Goal: Task Accomplishment & Management: Manage account settings

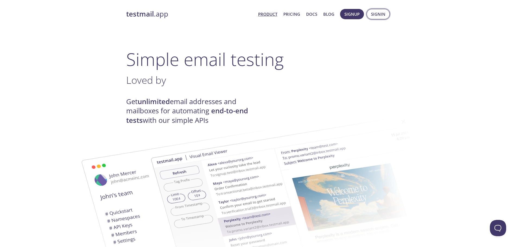
click at [380, 17] on span "Signin" at bounding box center [378, 14] width 14 height 7
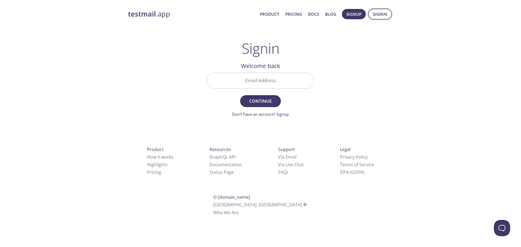
click at [382, 16] on span "Signin" at bounding box center [380, 14] width 14 height 7
click at [293, 82] on input "Email Address" at bounding box center [260, 80] width 107 height 15
type input "[EMAIL_ADDRESS][DOMAIN_NAME]"
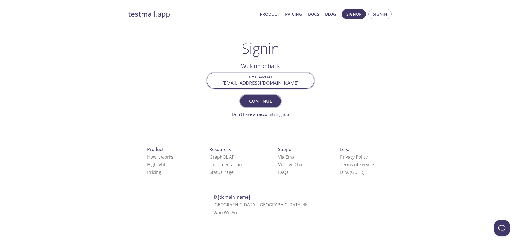
click at [259, 101] on span "Continue" at bounding box center [260, 101] width 29 height 8
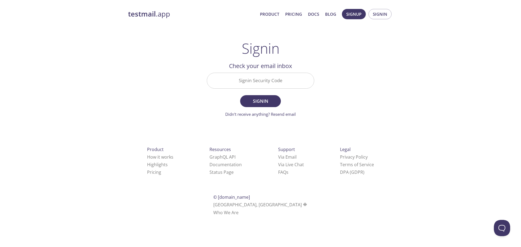
click at [251, 86] on input "Signin Security Code" at bounding box center [260, 80] width 107 height 15
paste input "LMN1GAA"
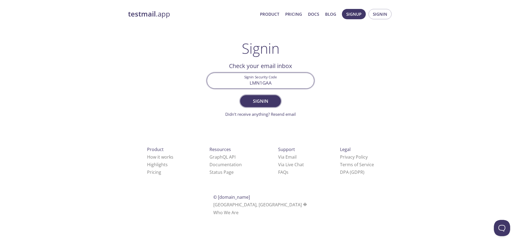
type input "LMN1GAA"
click at [268, 102] on span "Signin" at bounding box center [260, 101] width 29 height 8
